Goal: Task Accomplishment & Management: Use online tool/utility

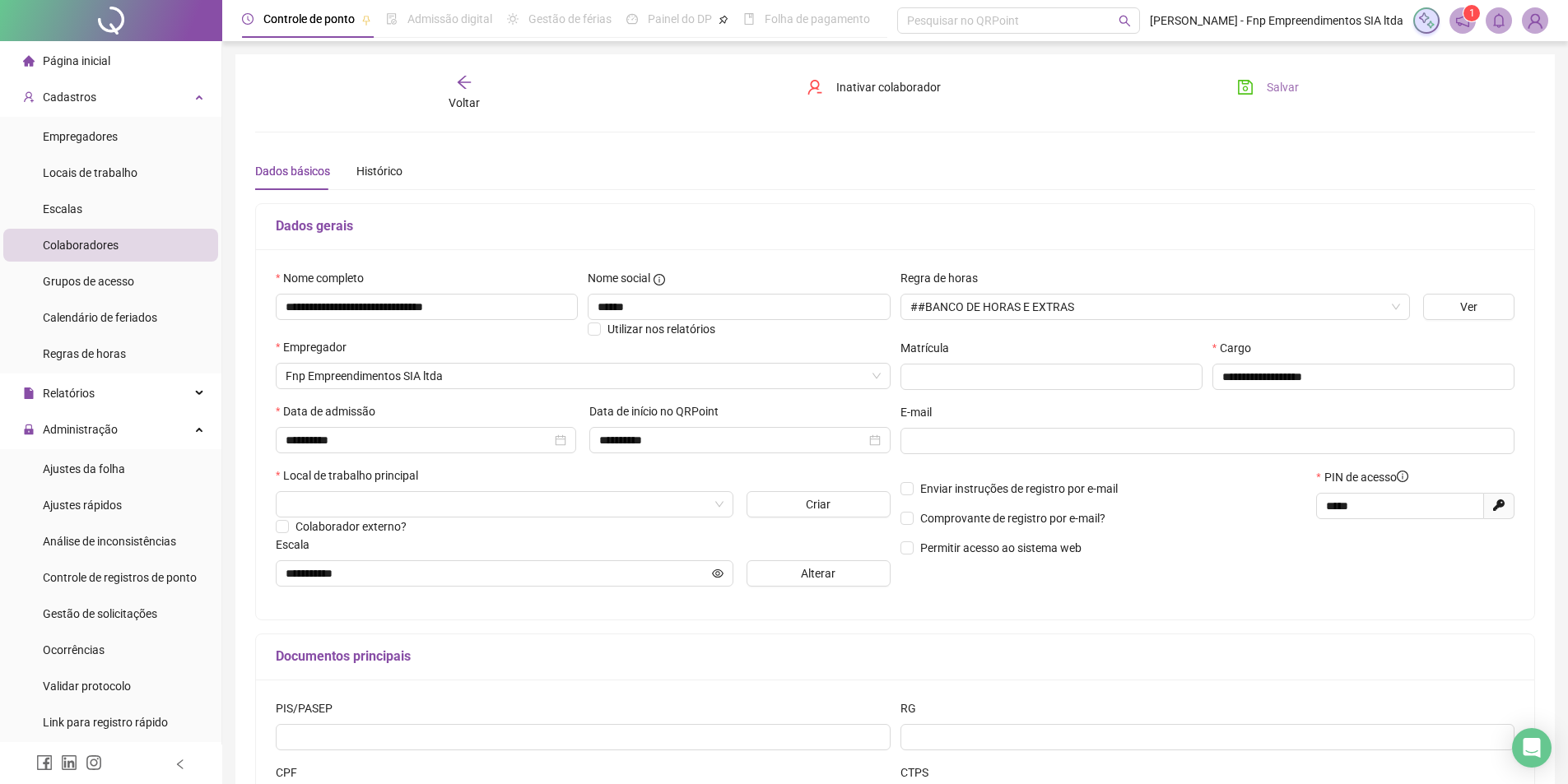
click at [1248, 83] on icon "save" at bounding box center [1245, 86] width 14 height 14
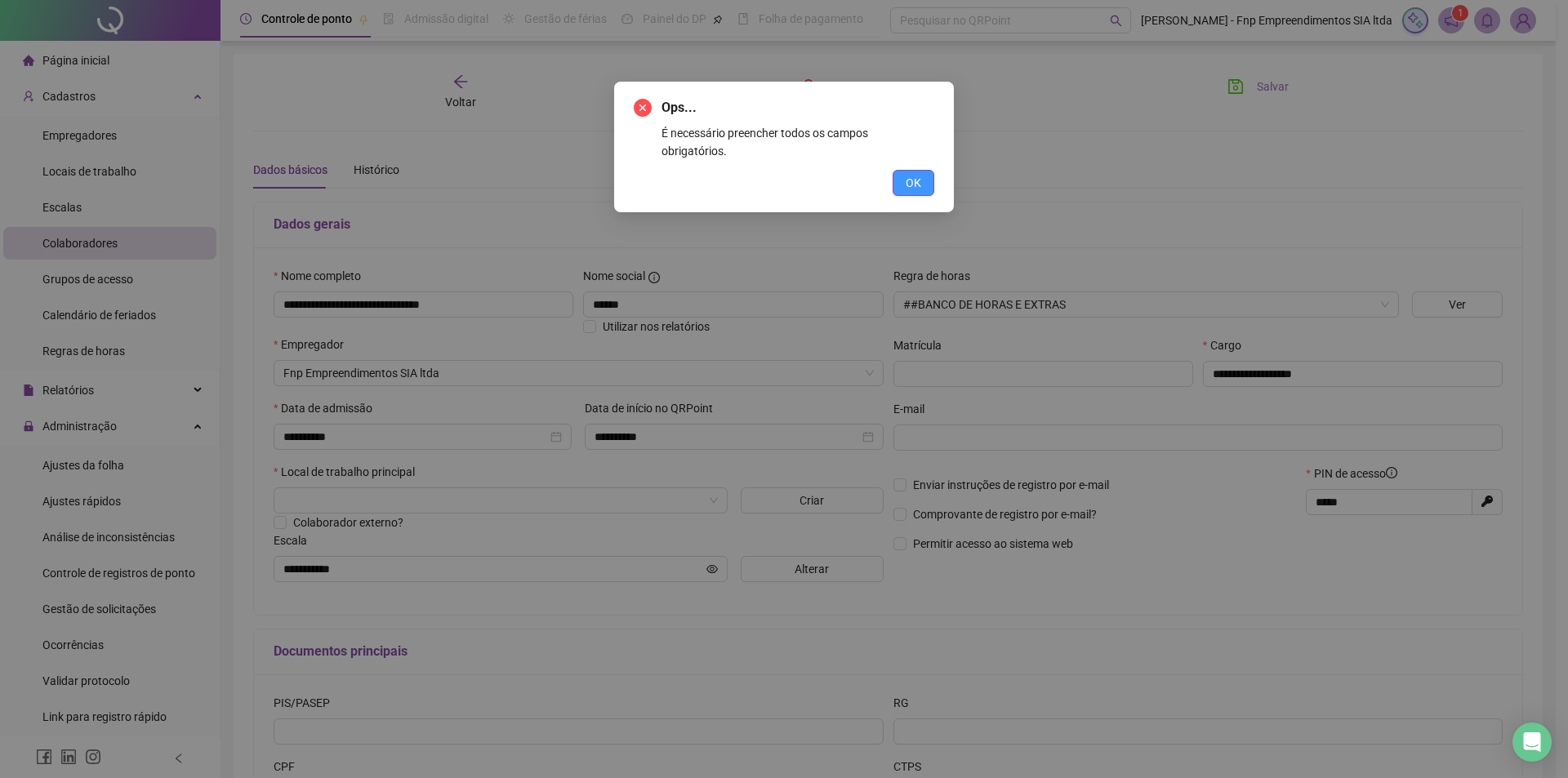
click at [917, 174] on span "OK" at bounding box center [913, 182] width 15 height 18
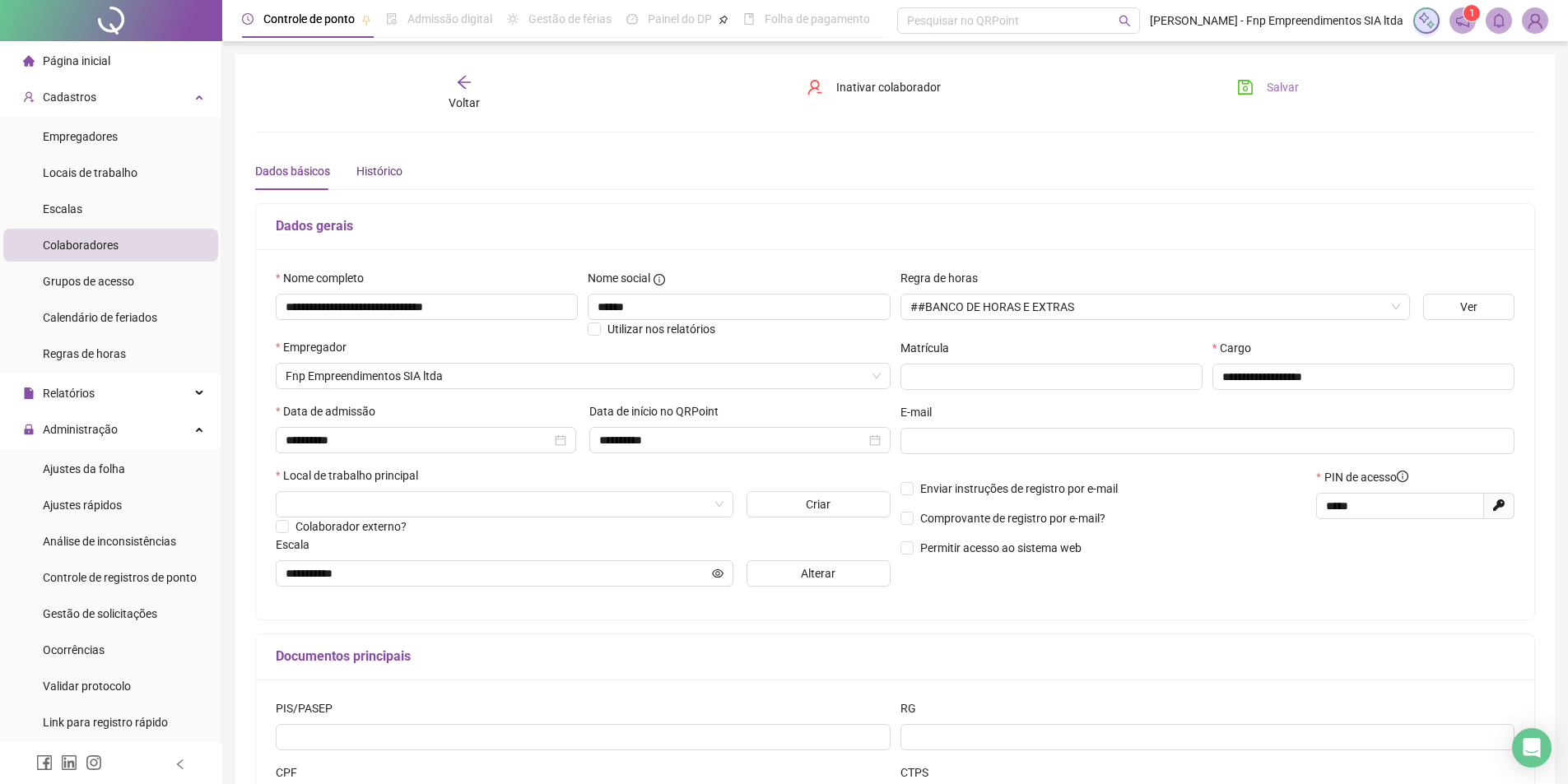
drag, startPoint x: 368, startPoint y: 168, endPoint x: 564, endPoint y: 427, distance: 324.8
click at [364, 169] on div "Histórico" at bounding box center [380, 171] width 46 height 18
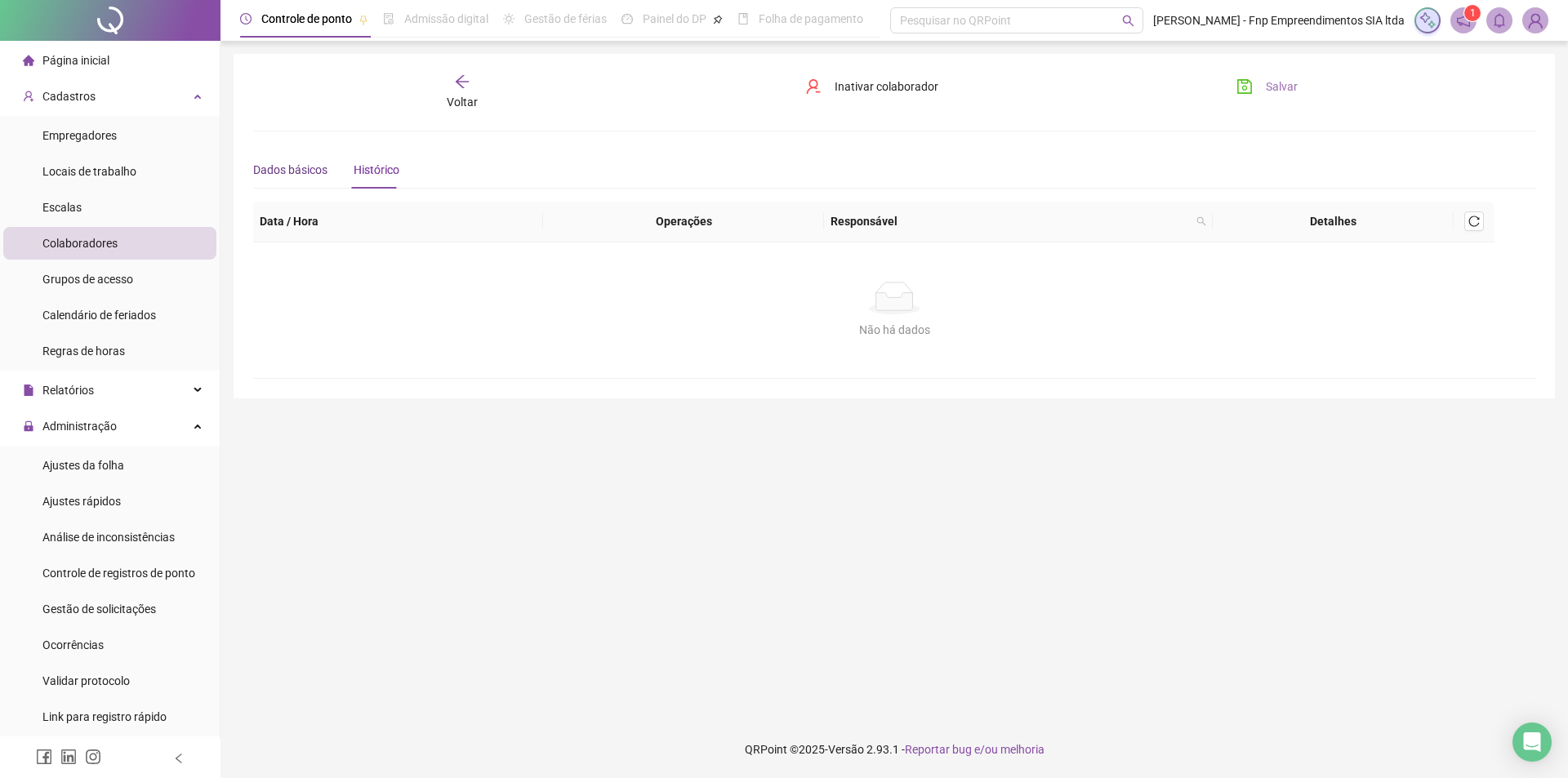
click at [295, 167] on div "Dados básicos" at bounding box center [290, 170] width 74 height 18
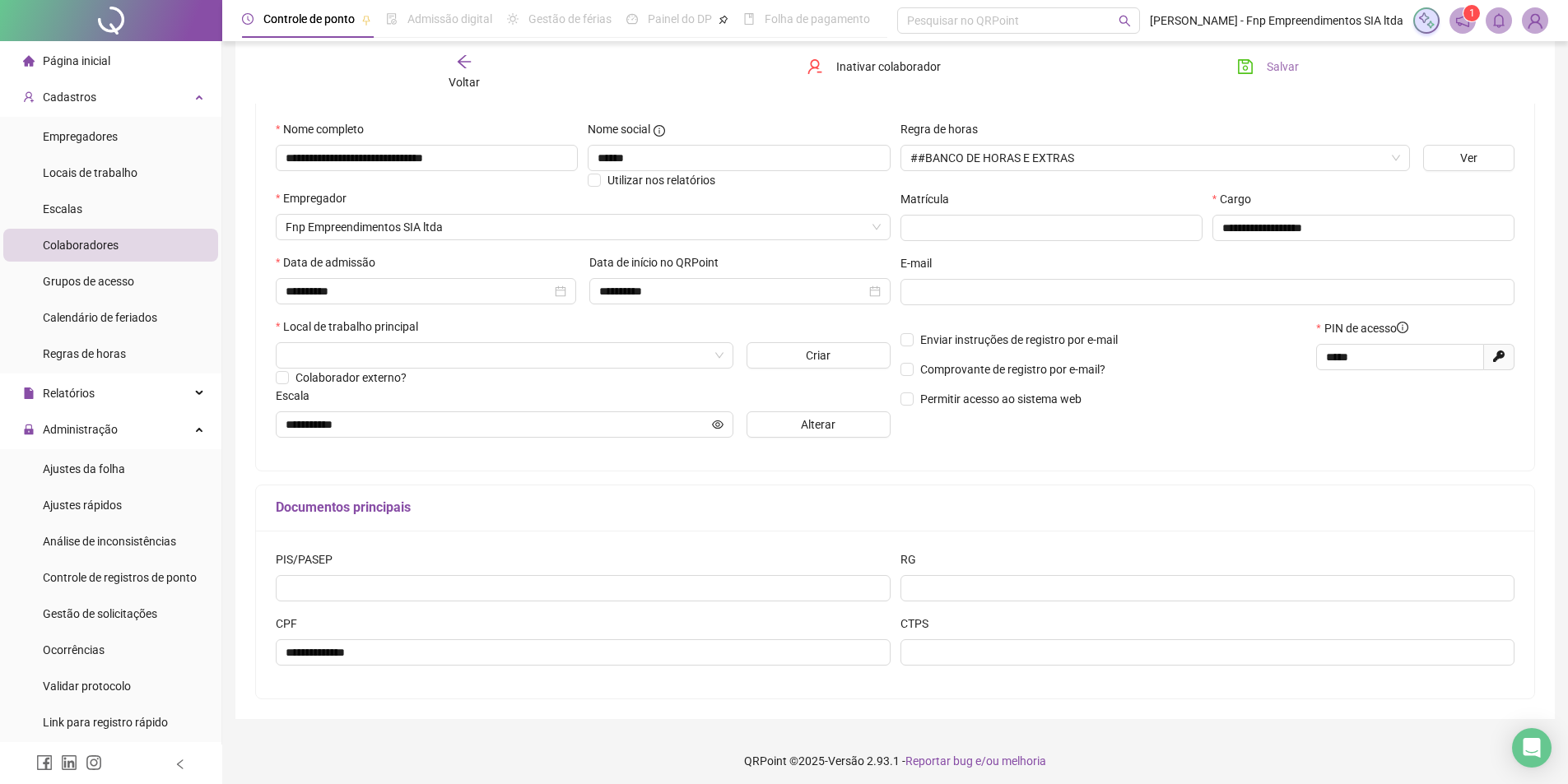
scroll to position [155, 0]
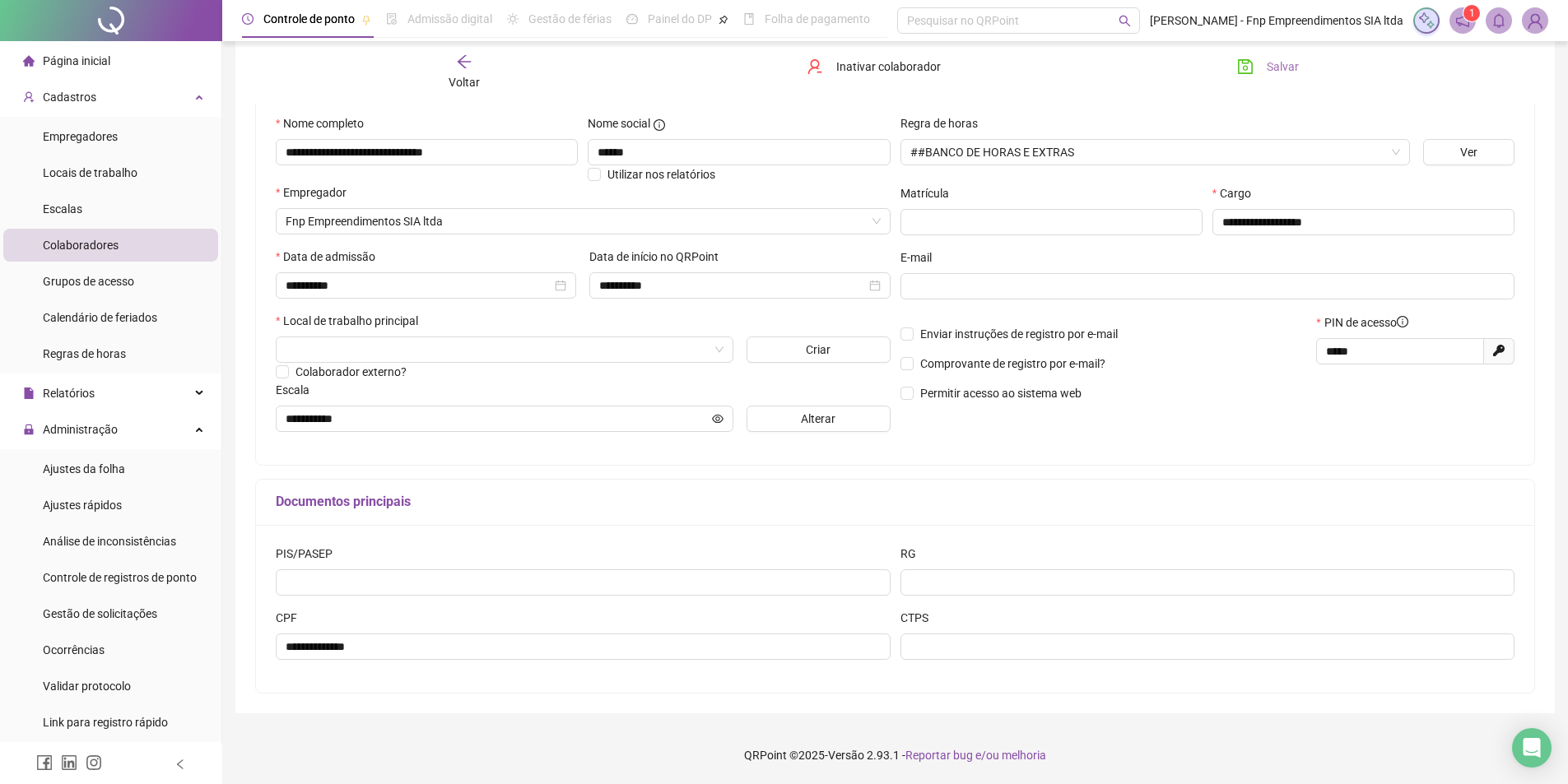
click at [1276, 56] on button "Salvar" at bounding box center [1268, 67] width 86 height 27
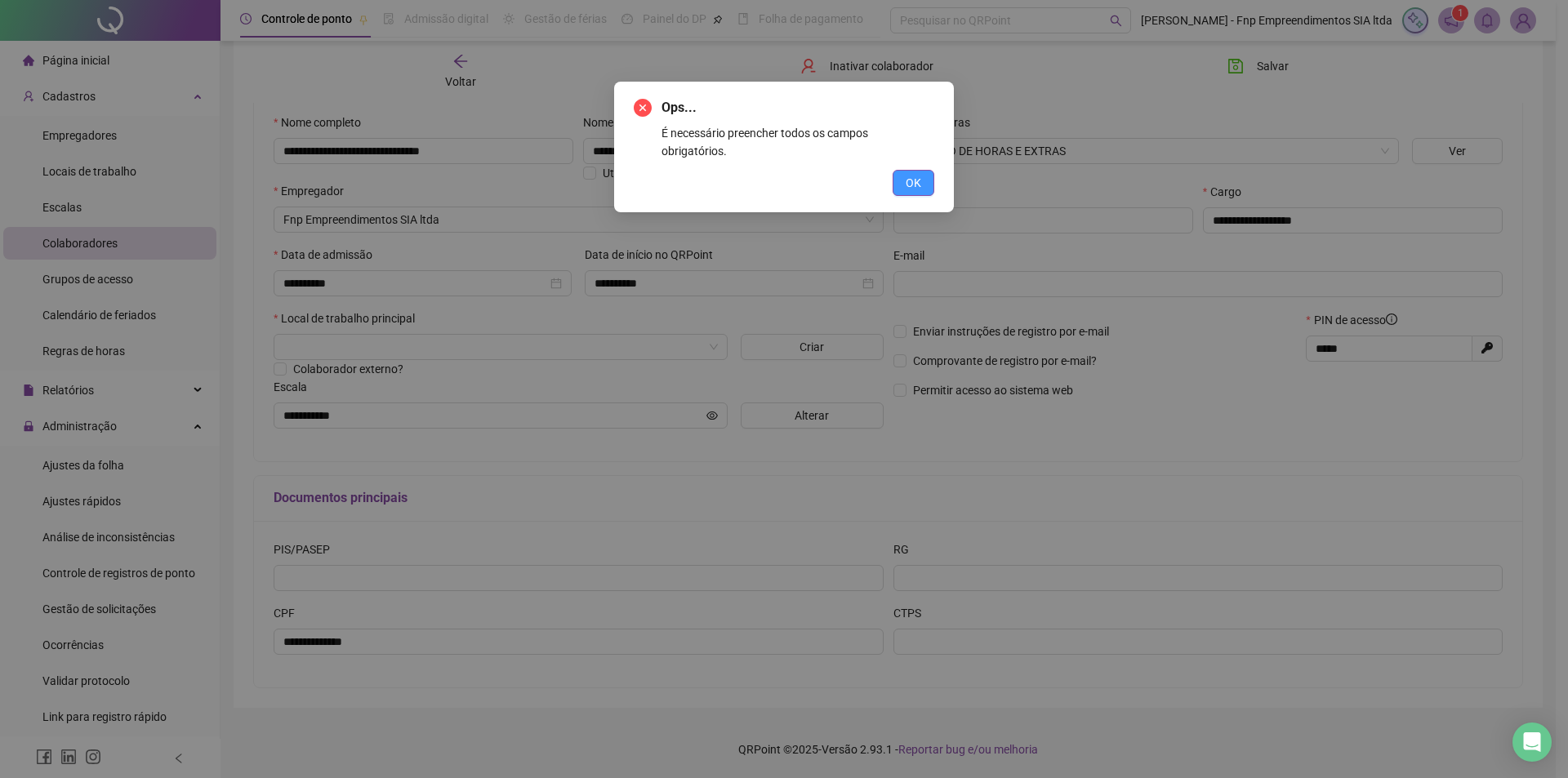
click at [902, 170] on button "OK" at bounding box center [913, 183] width 42 height 27
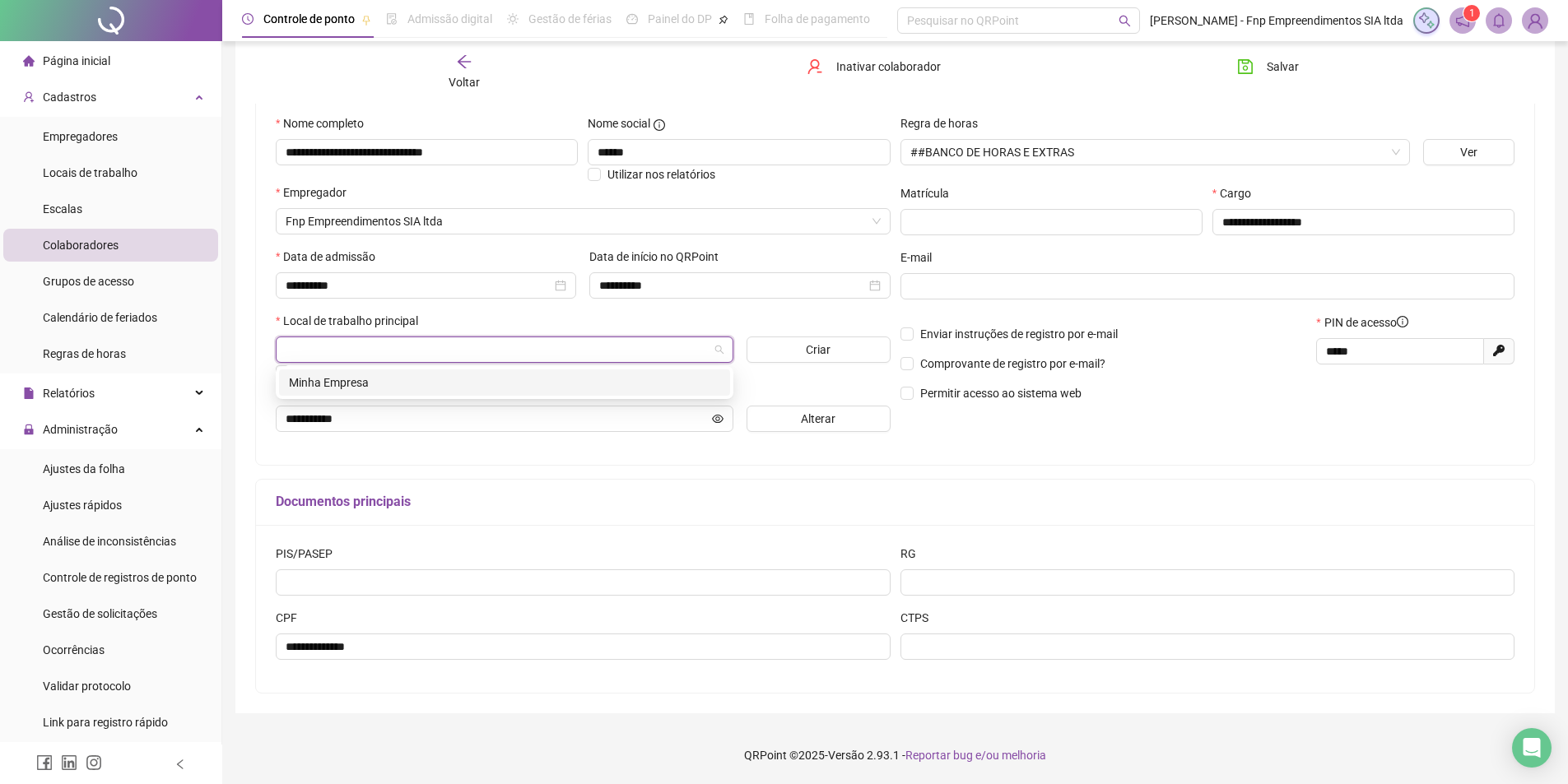
click at [378, 342] on input "search" at bounding box center [497, 350] width 423 height 25
click at [344, 381] on div "Minha Empresa" at bounding box center [504, 382] width 431 height 18
click at [690, 376] on div "Colaborador externo?" at bounding box center [583, 371] width 615 height 18
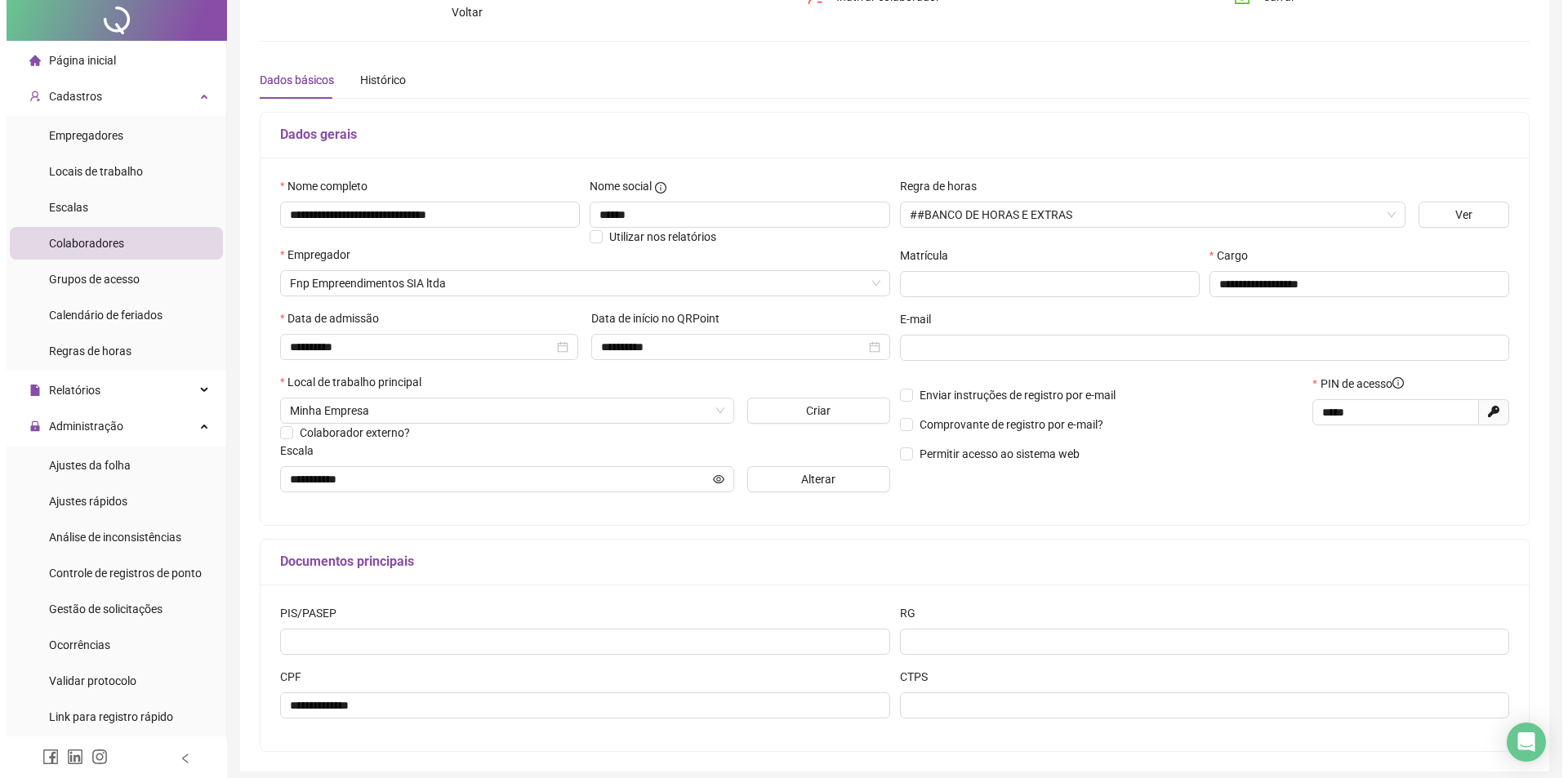
scroll to position [0, 0]
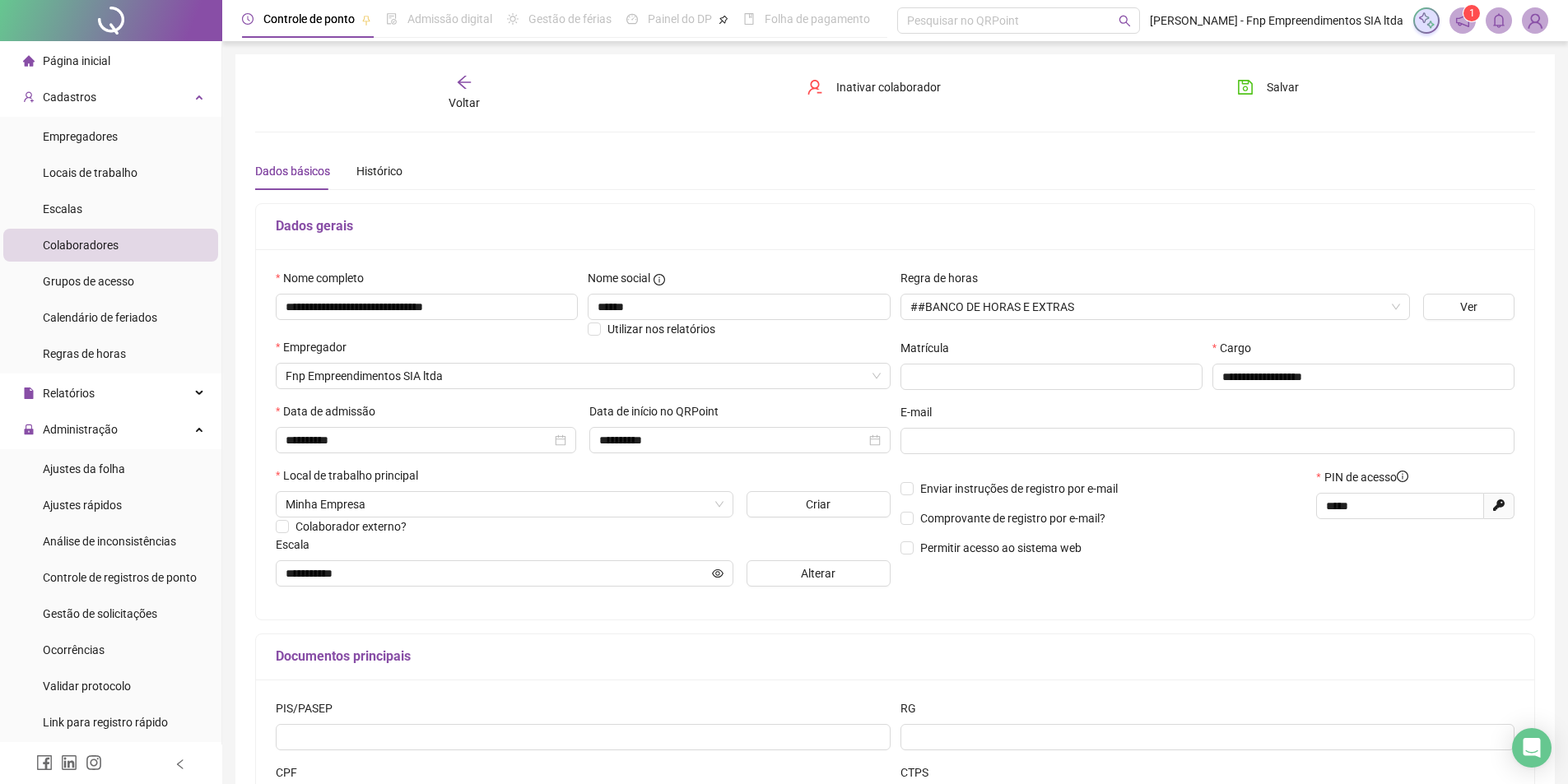
click at [1251, 88] on icon "save" at bounding box center [1245, 87] width 16 height 16
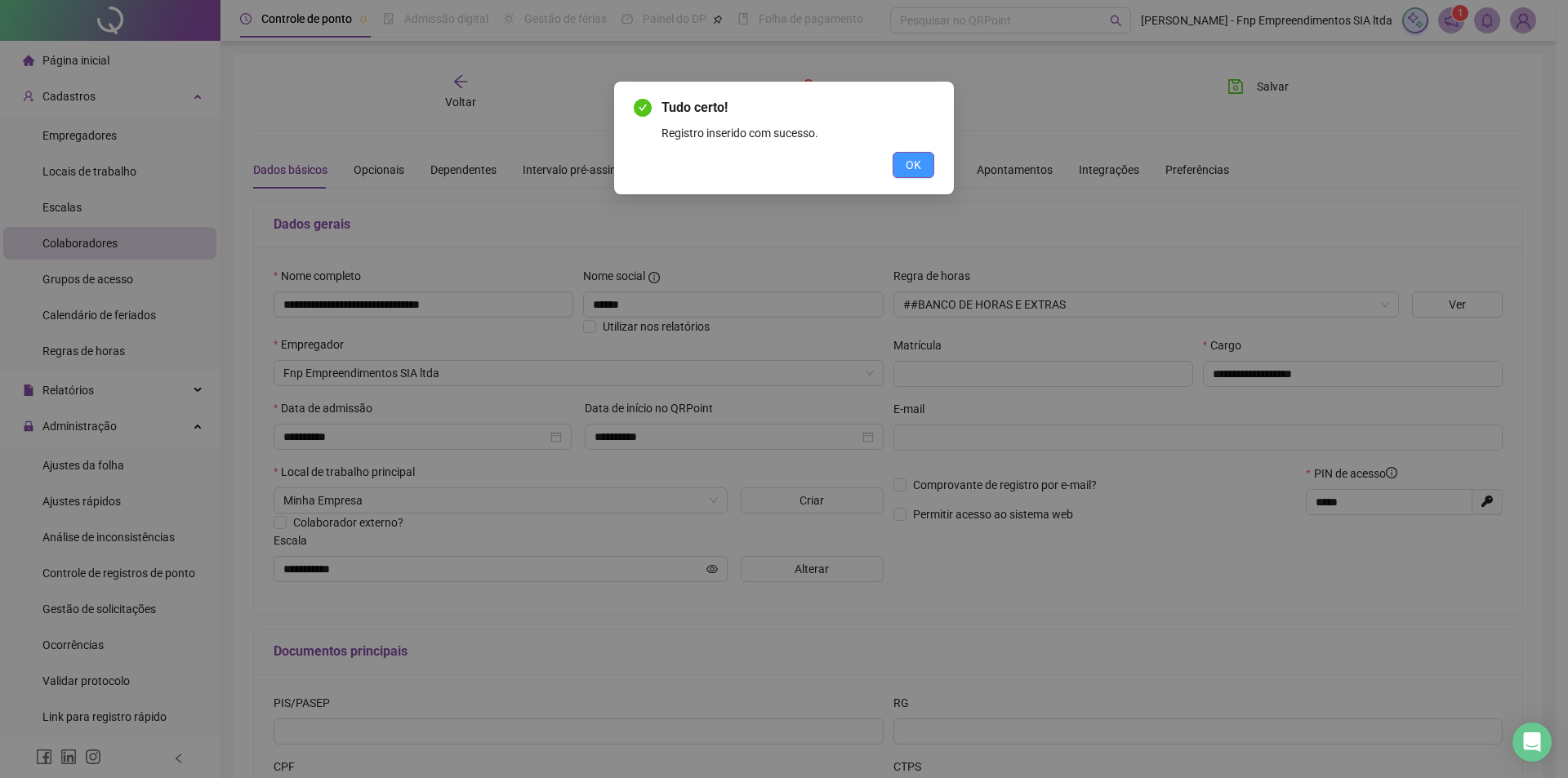
click at [924, 159] on button "OK" at bounding box center [913, 165] width 42 height 27
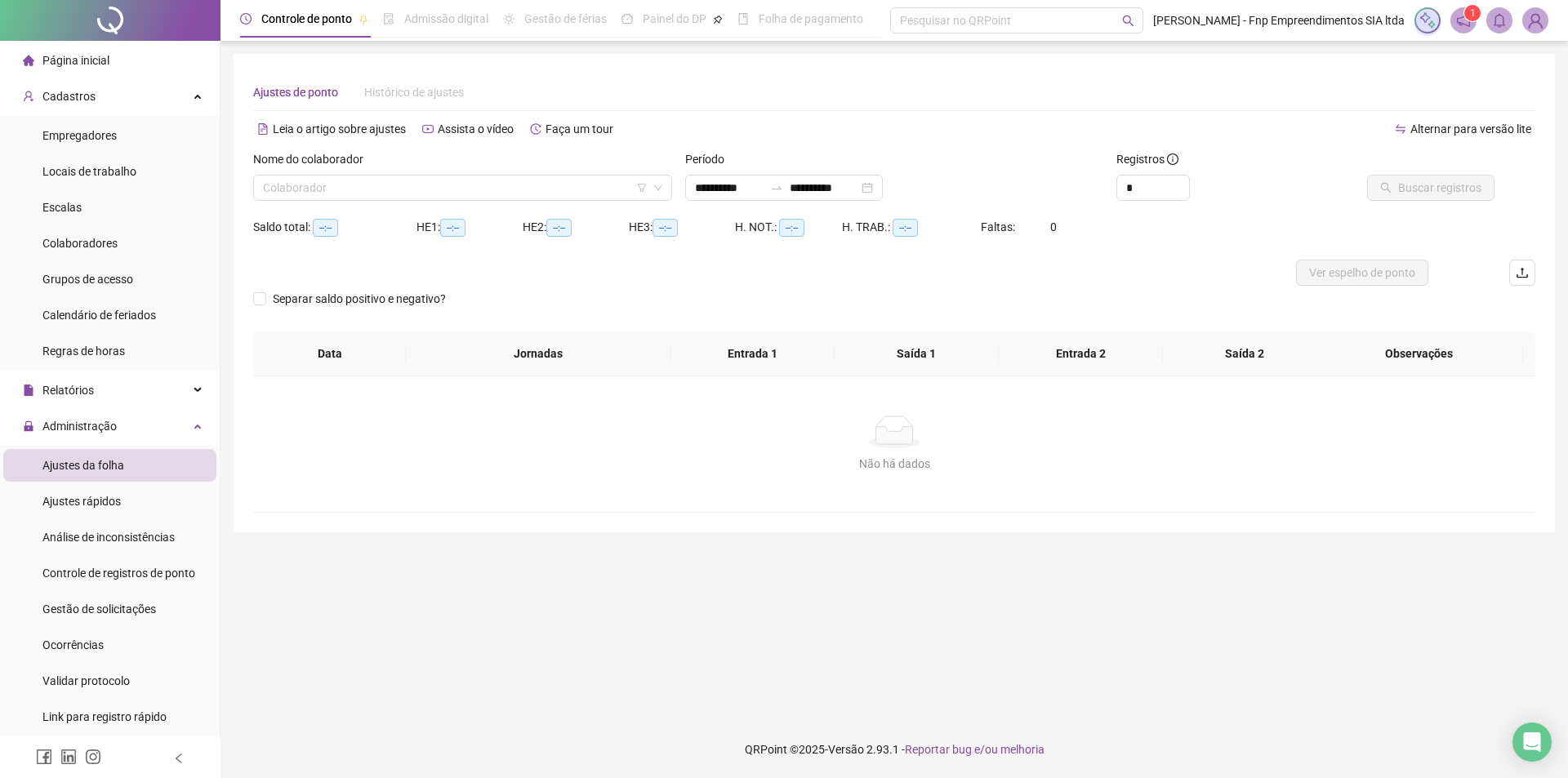
type input "**********"
click at [159, 417] on div "Administração" at bounding box center [109, 426] width 214 height 32
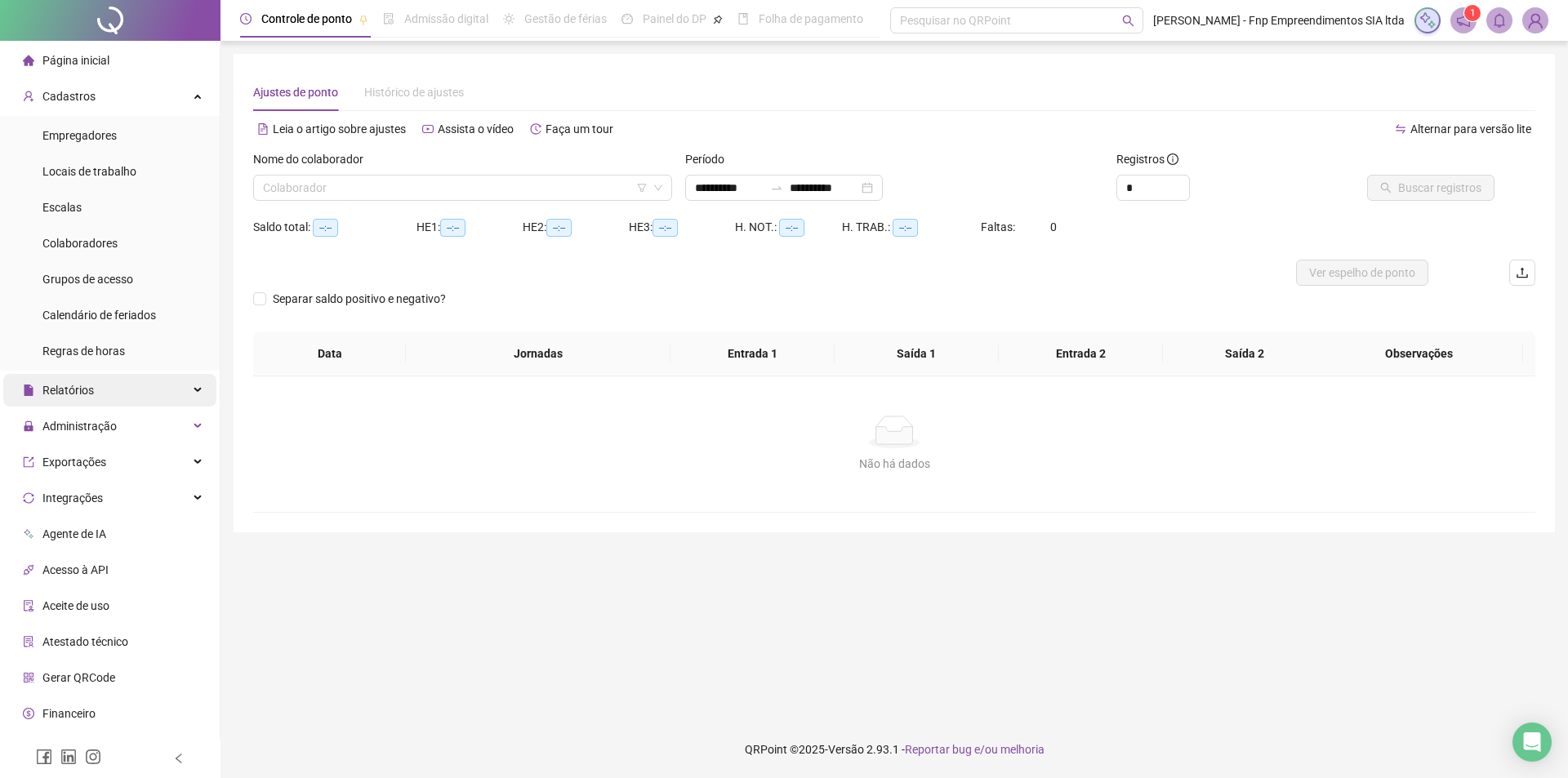
click at [160, 392] on div "Relatórios" at bounding box center [109, 390] width 214 height 32
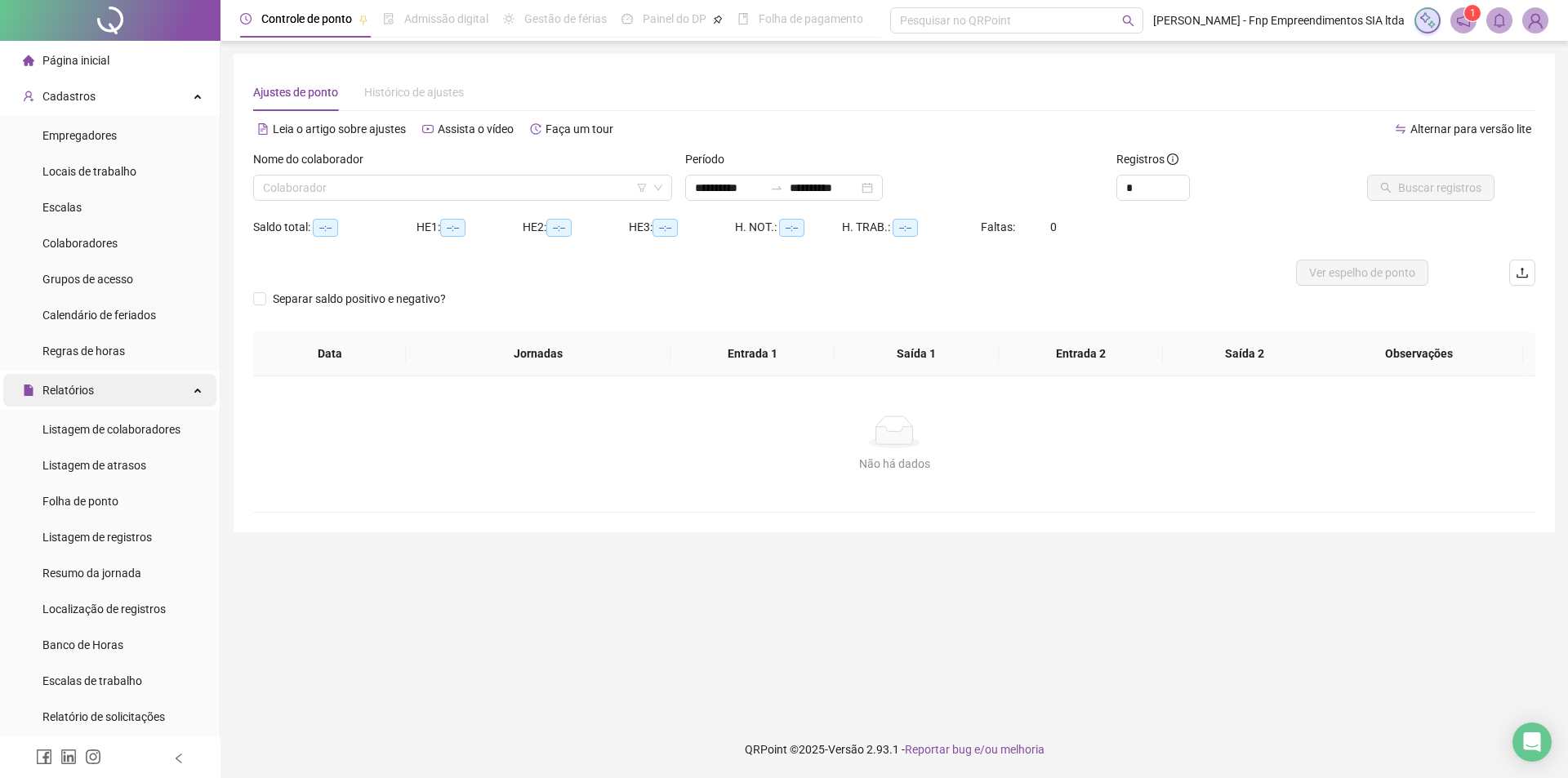
click at [161, 392] on div "Relatórios" at bounding box center [109, 390] width 214 height 32
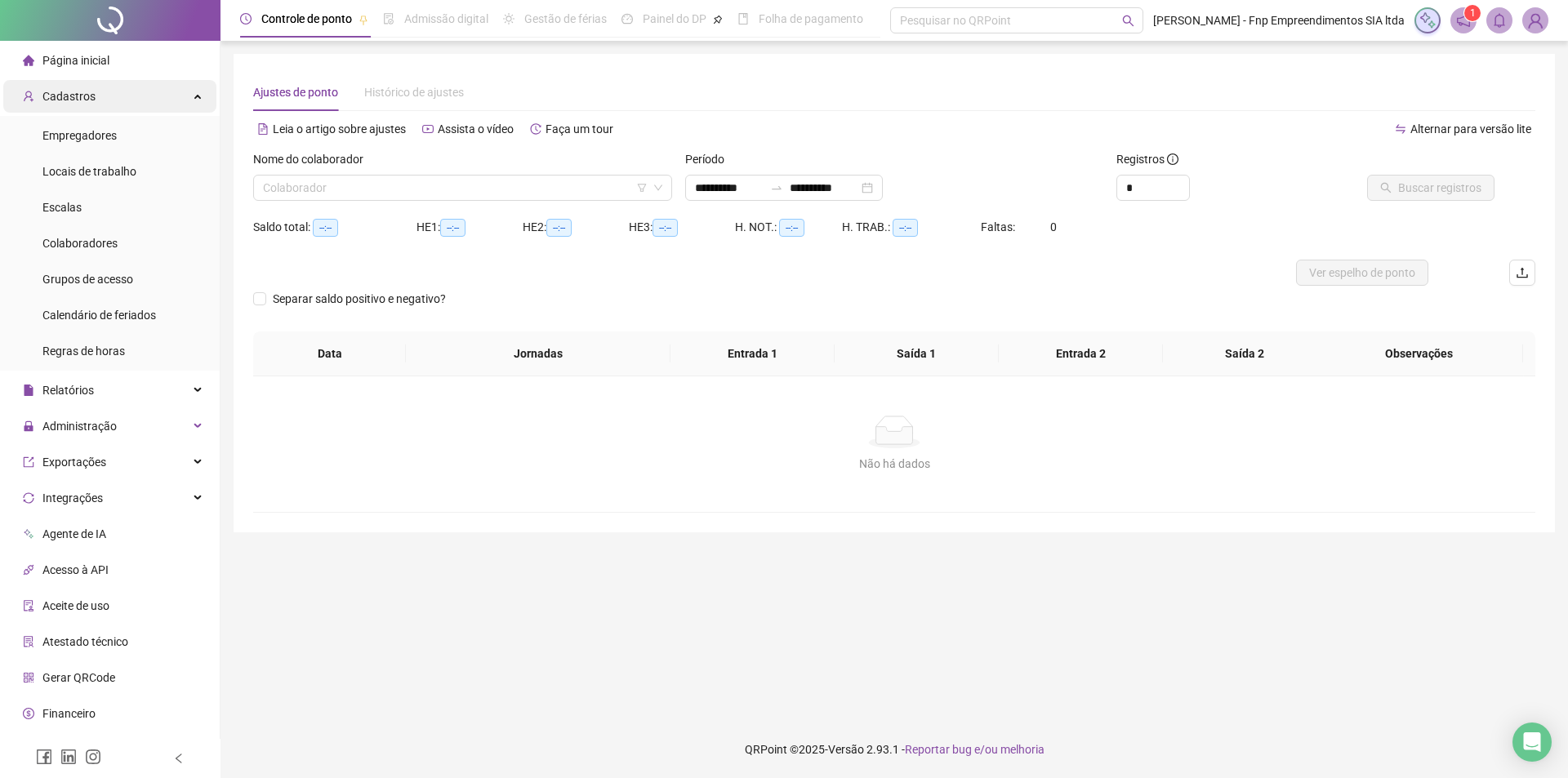
click at [160, 97] on div "Cadastros" at bounding box center [109, 96] width 214 height 32
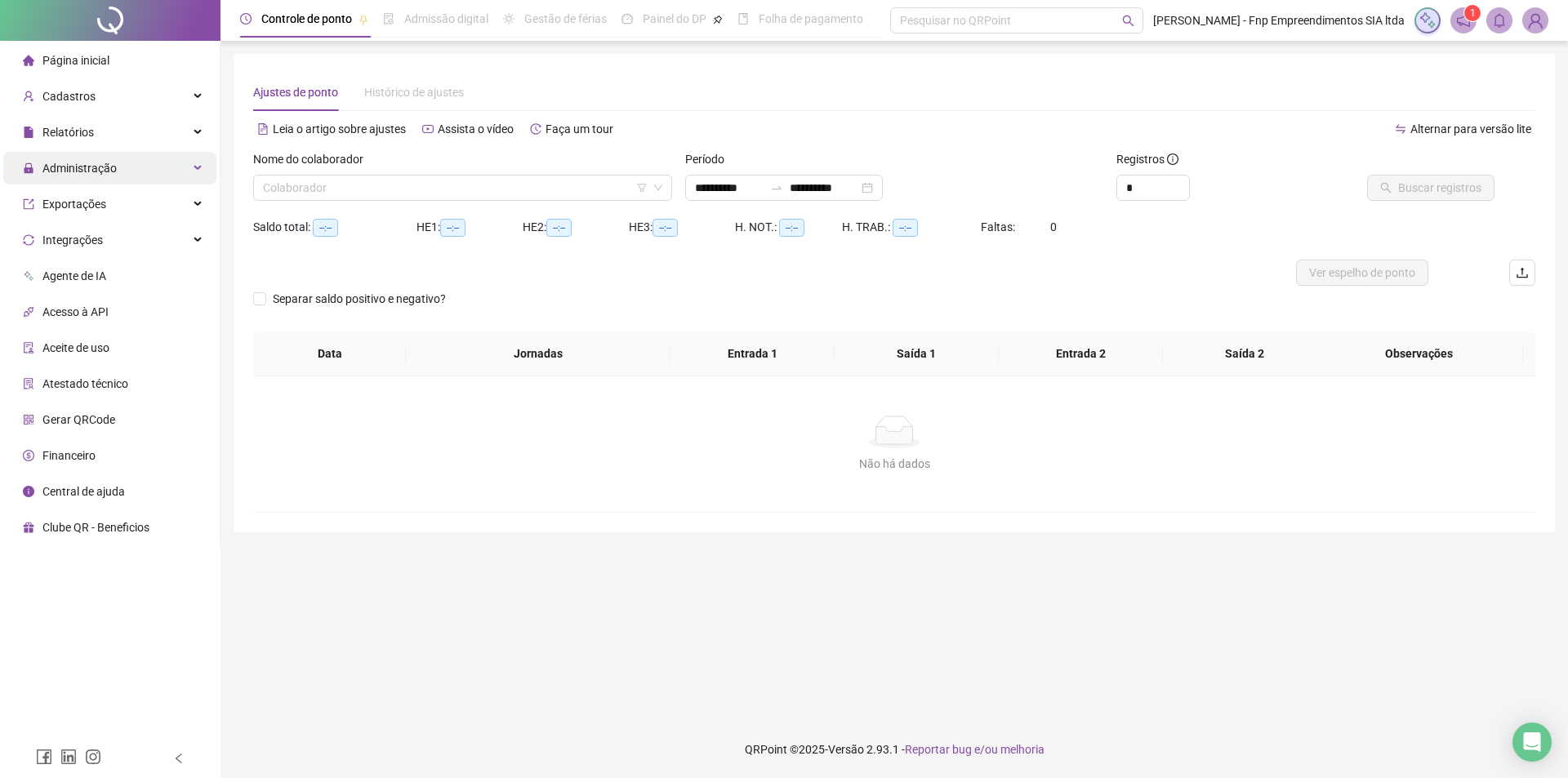
click at [166, 168] on div "Administração" at bounding box center [109, 168] width 214 height 32
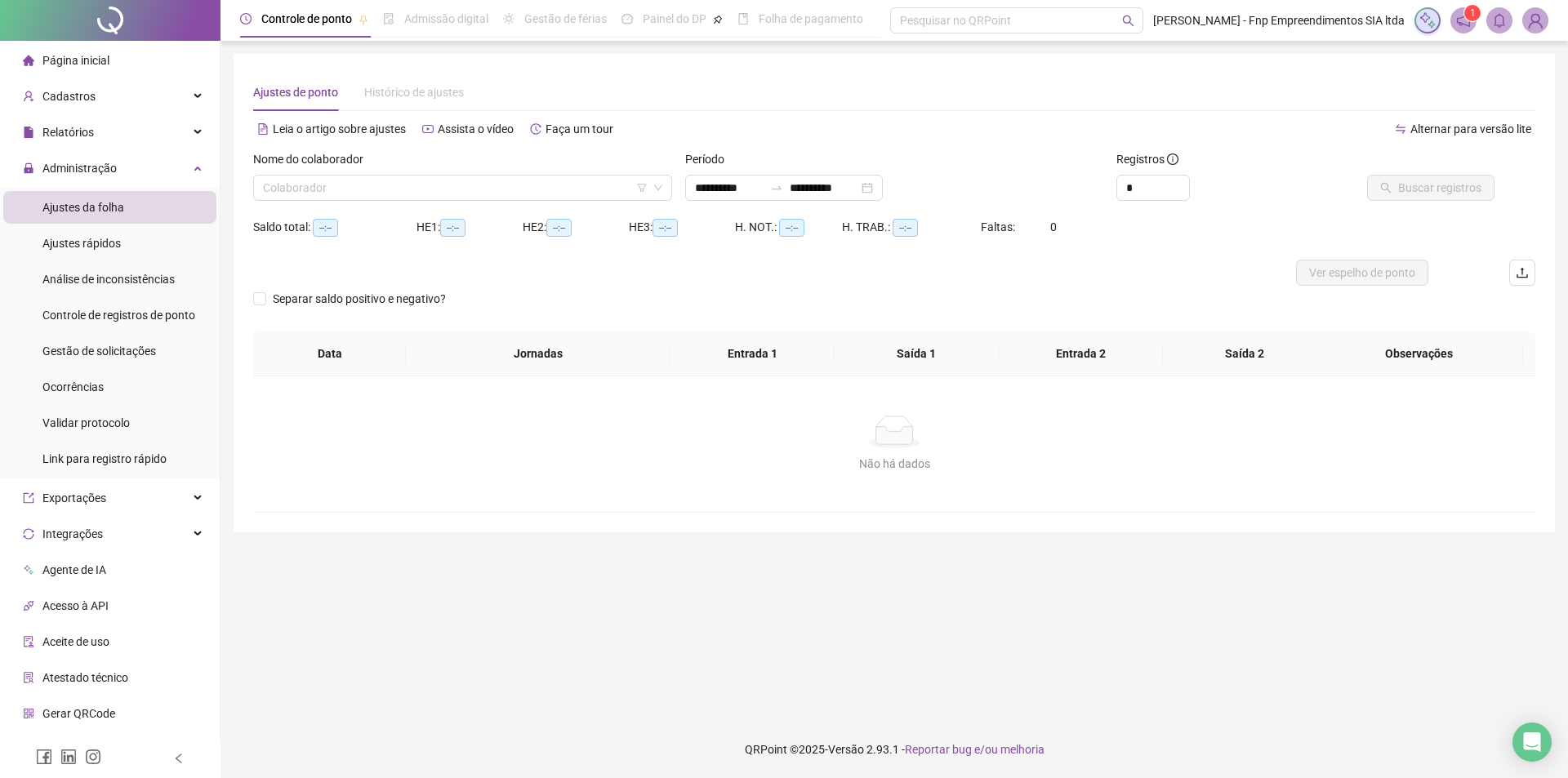
click at [139, 208] on li "Ajustes da folha" at bounding box center [109, 207] width 214 height 32
click at [103, 207] on span "Ajustes da folha" at bounding box center [84, 208] width 82 height 13
click at [175, 157] on div "Administração" at bounding box center [109, 168] width 214 height 32
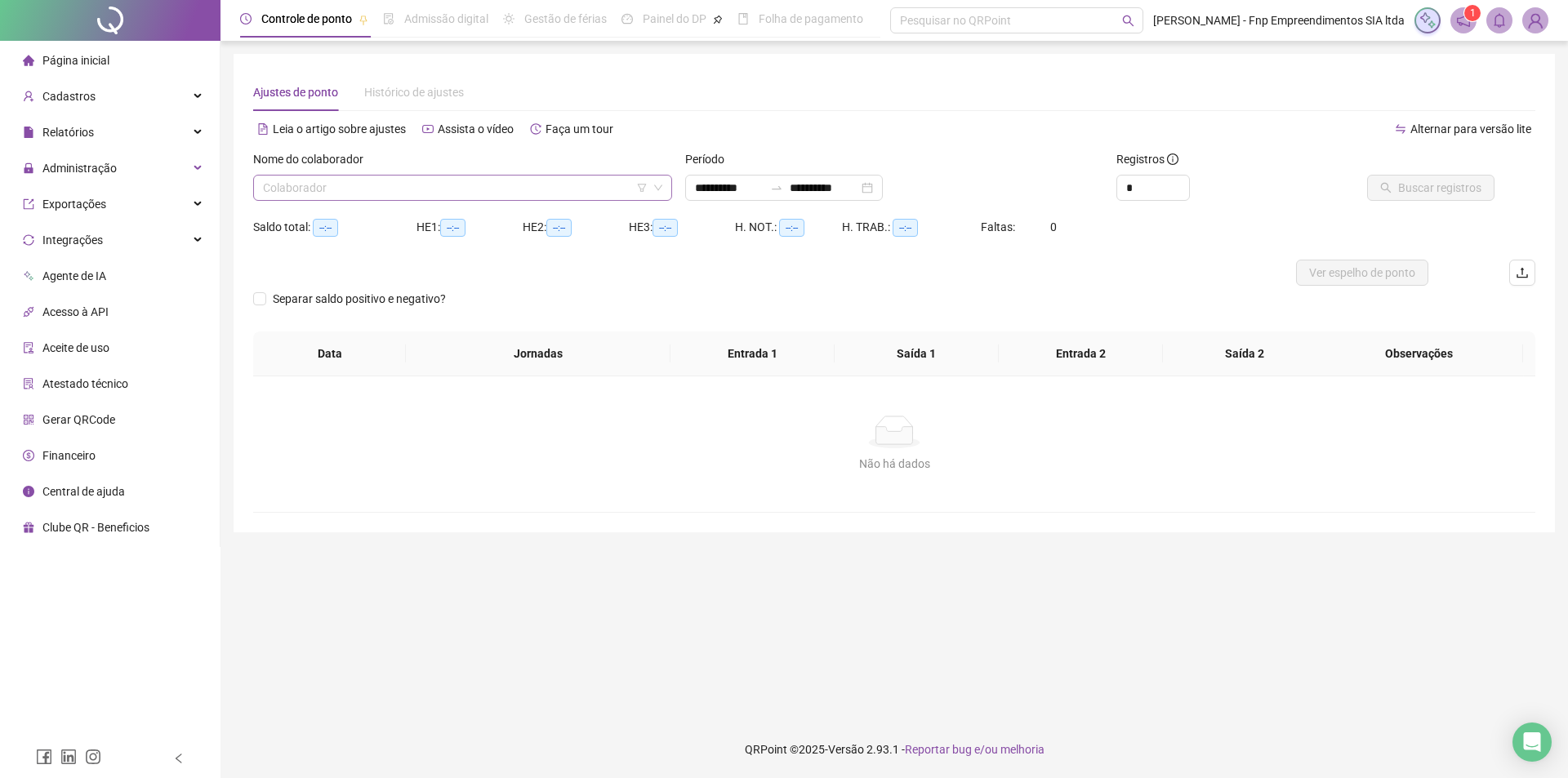
click at [308, 194] on input "search" at bounding box center [455, 188] width 384 height 25
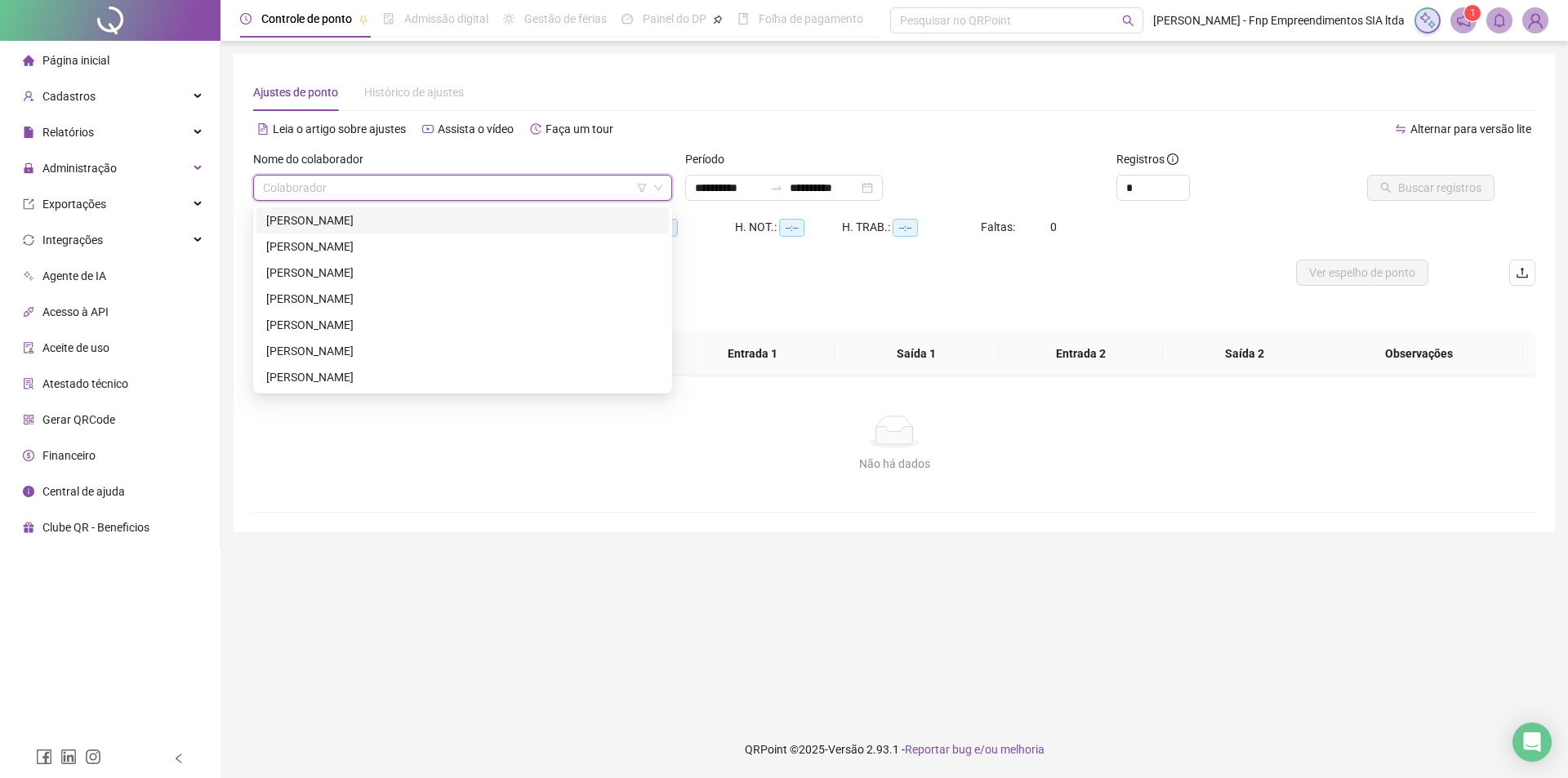
click at [312, 213] on div "[PERSON_NAME]" at bounding box center [462, 220] width 393 height 18
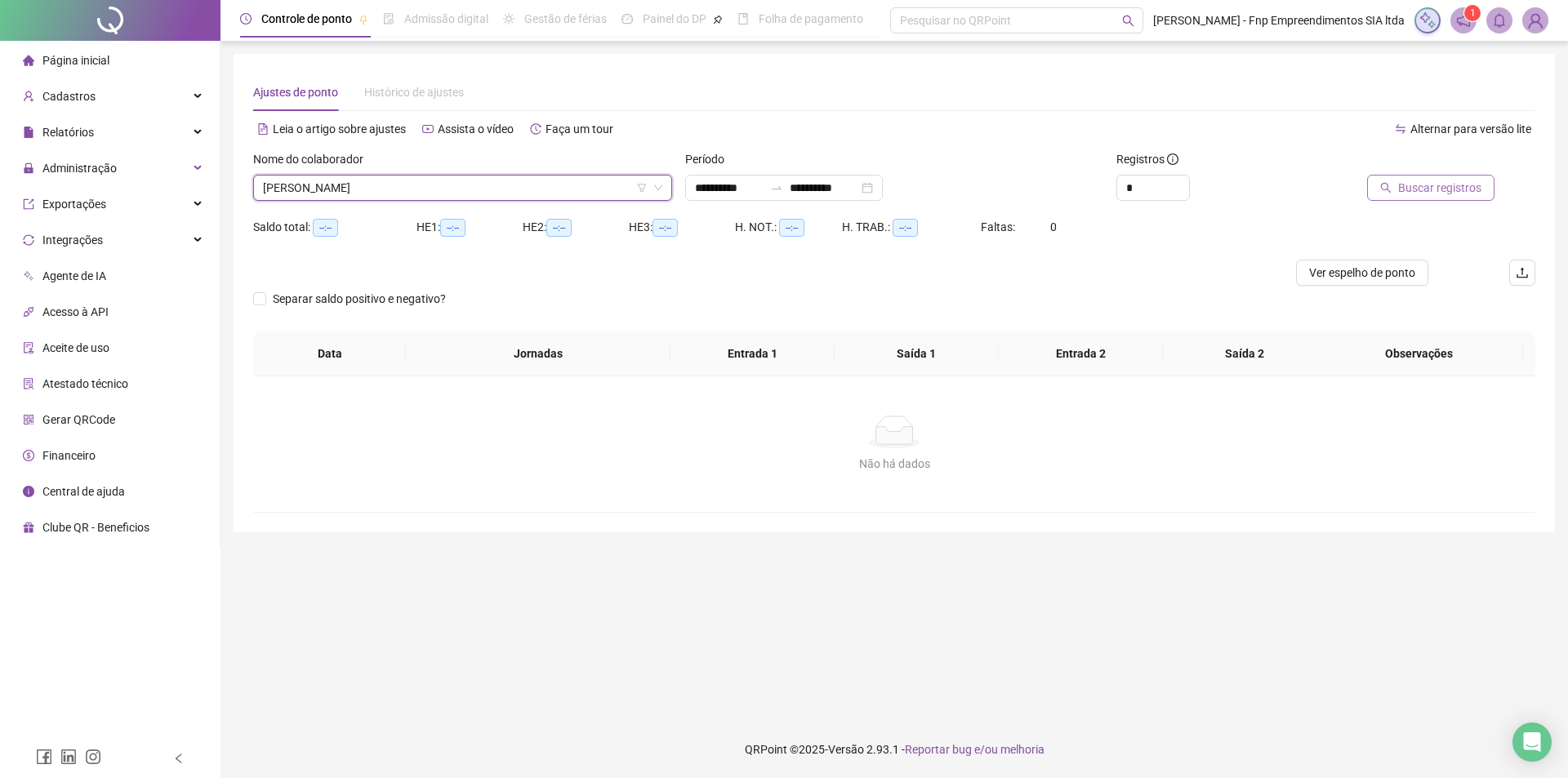
click at [1420, 186] on span "Buscar registros" at bounding box center [1440, 187] width 84 height 18
